Goal: Task Accomplishment & Management: Use online tool/utility

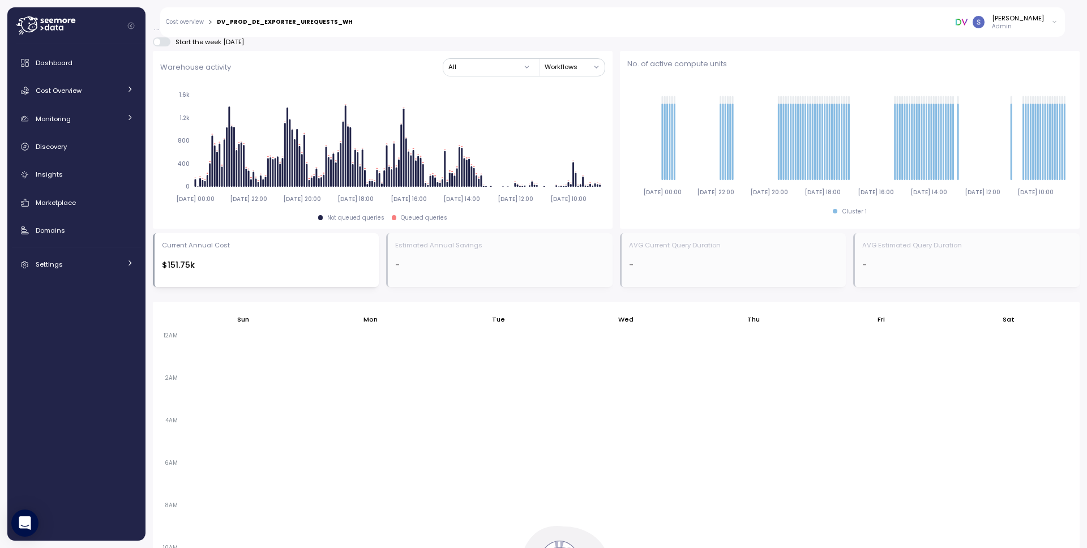
scroll to position [733, 0]
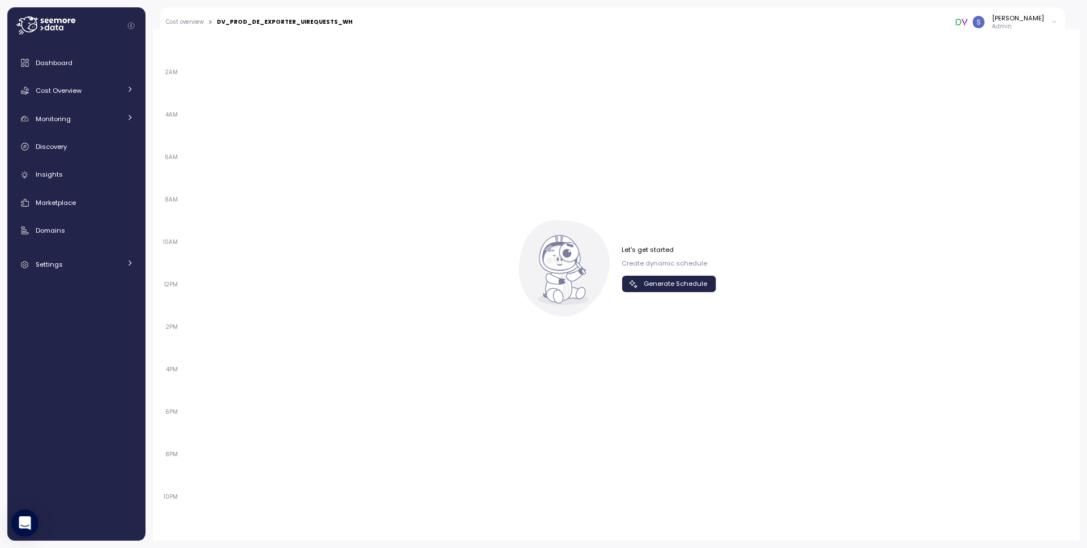
click at [656, 284] on span "Generate Schedule" at bounding box center [675, 283] width 63 height 15
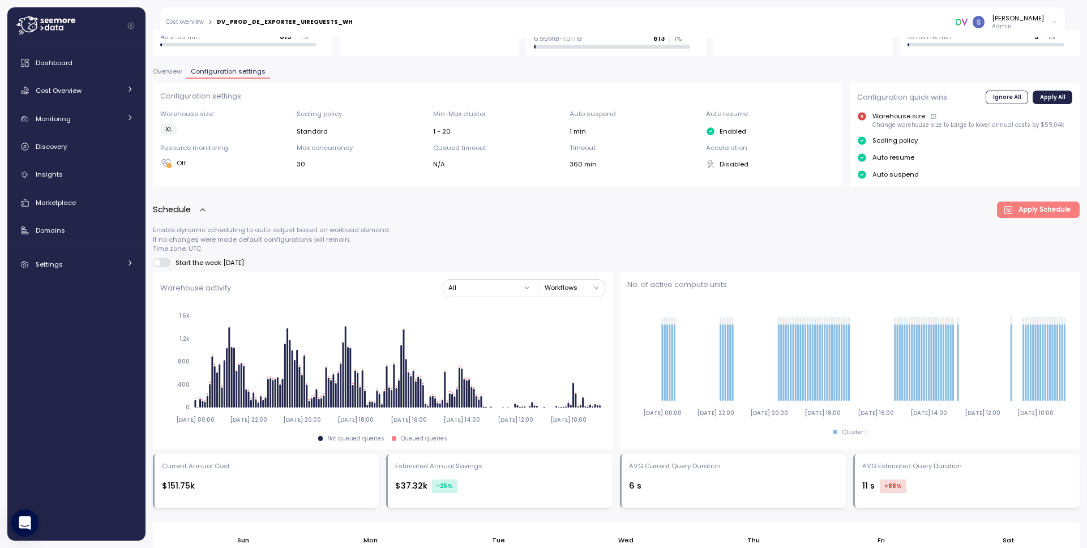
scroll to position [0, 0]
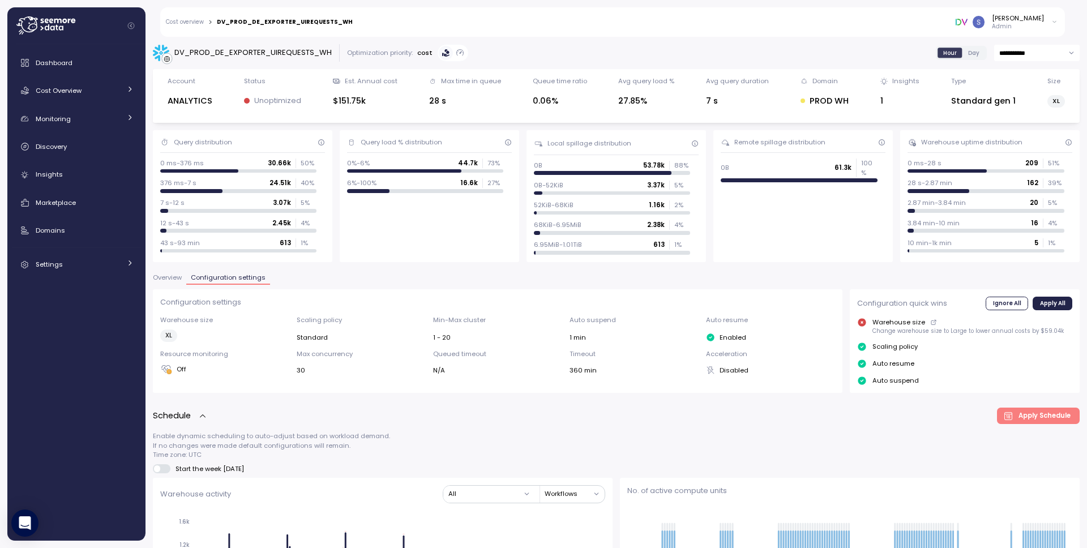
click at [249, 49] on div "DV_PROD_DE_EXPORTER_UIREQUESTS_WH" at bounding box center [252, 52] width 157 height 11
copy div "DV_PROD_DE_EXPORTER_UIREQUESTS_WH"
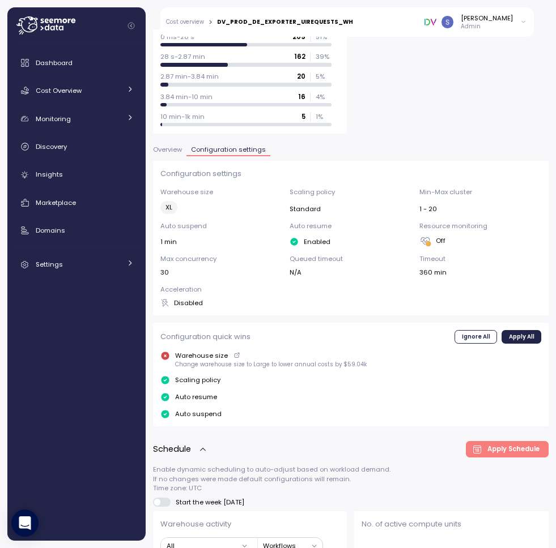
scroll to position [409, 0]
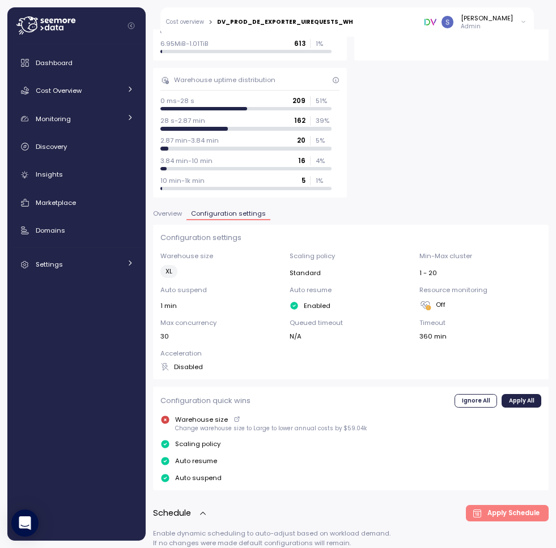
click at [169, 215] on span "Overview" at bounding box center [167, 214] width 29 height 6
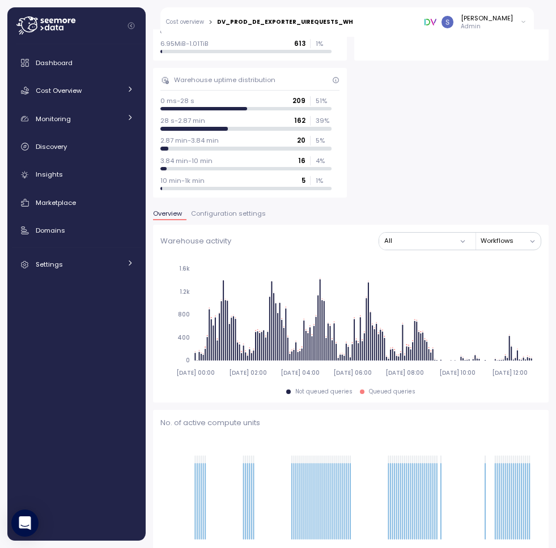
click at [228, 215] on span "Configuration settings" at bounding box center [228, 214] width 75 height 6
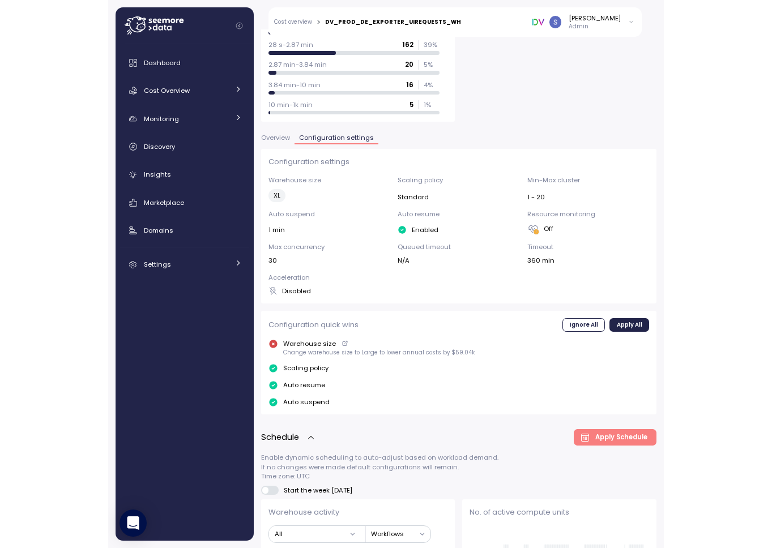
scroll to position [475, 0]
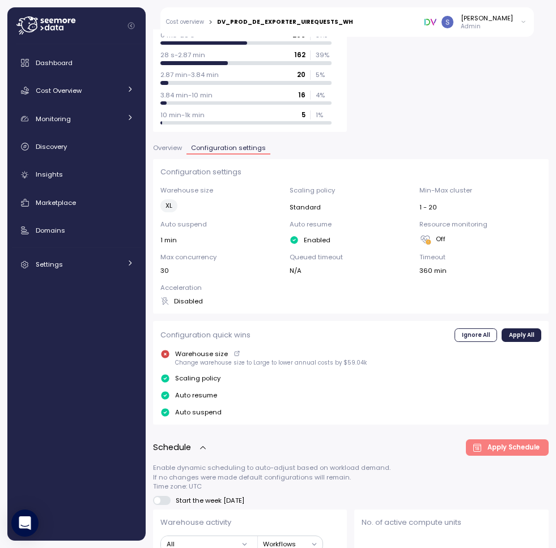
click at [172, 148] on span "Overview" at bounding box center [167, 148] width 29 height 6
click at [225, 148] on span "Configuration settings" at bounding box center [228, 148] width 75 height 6
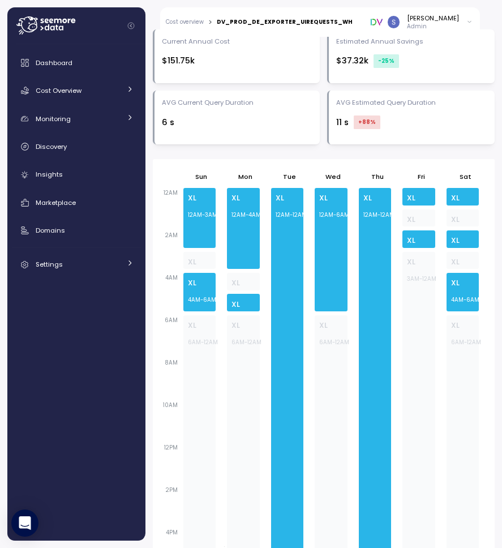
scroll to position [1328, 0]
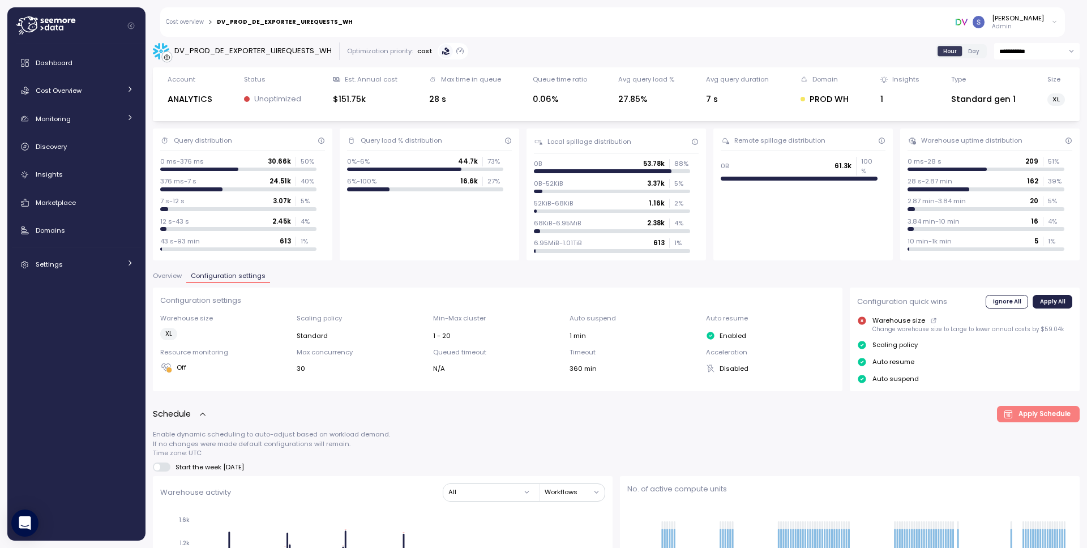
scroll to position [2, 0]
